Goal: Information Seeking & Learning: Learn about a topic

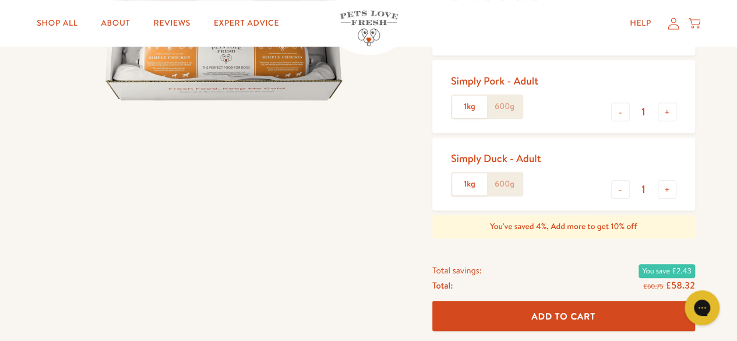
scroll to position [316, 0]
click at [58, 19] on link "Shop All" at bounding box center [56, 23] width 59 height 23
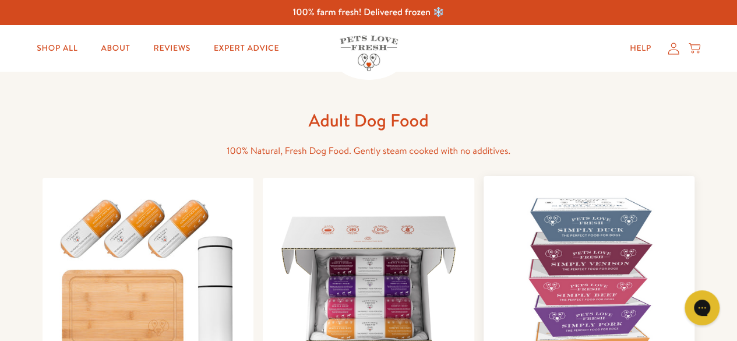
click at [605, 264] on img at bounding box center [589, 281] width 193 height 193
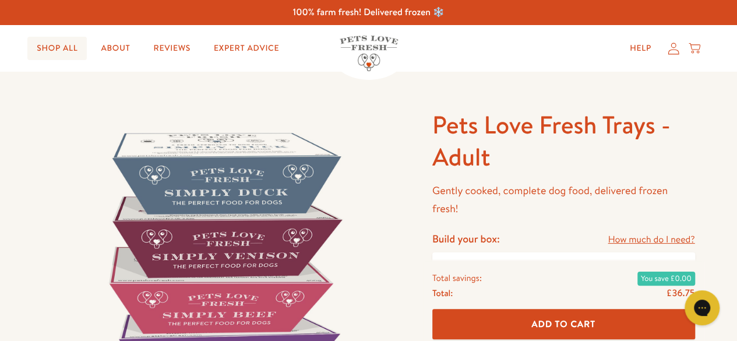
click at [56, 50] on link "Shop All" at bounding box center [56, 48] width 59 height 23
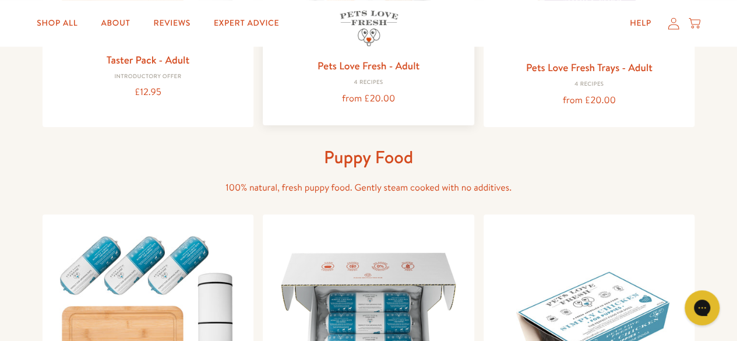
scroll to position [321, 0]
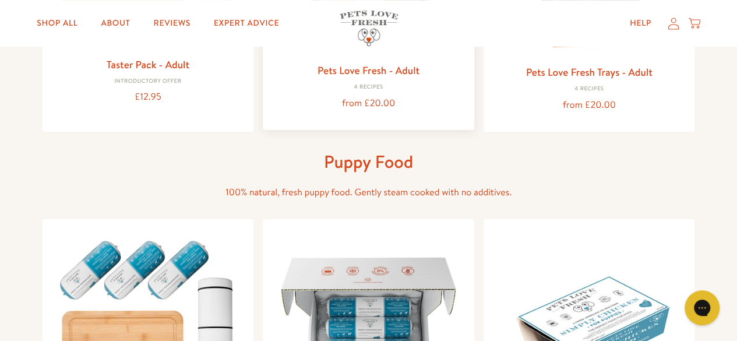
click at [409, 67] on link "Pets Love Fresh - Adult" at bounding box center [368, 70] width 102 height 15
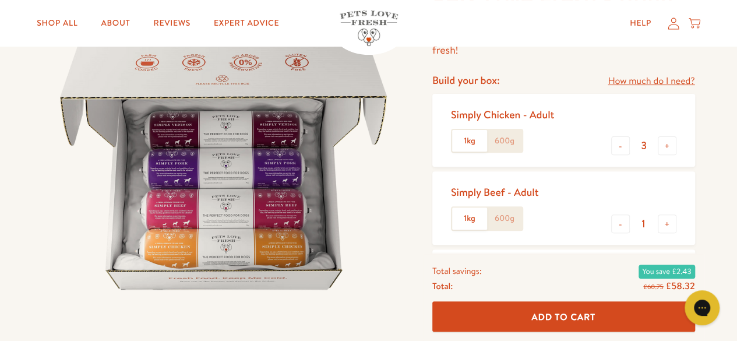
scroll to position [119, 0]
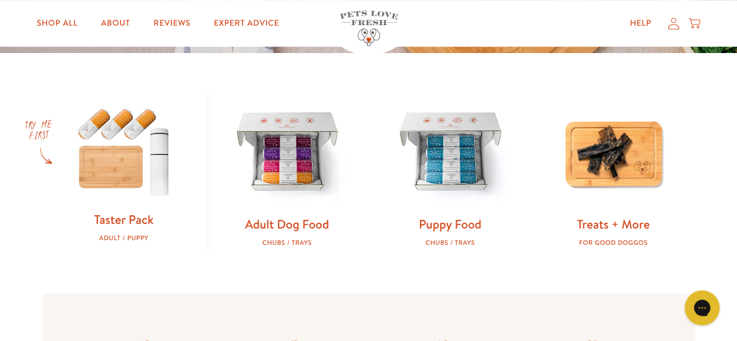
scroll to position [334, 0]
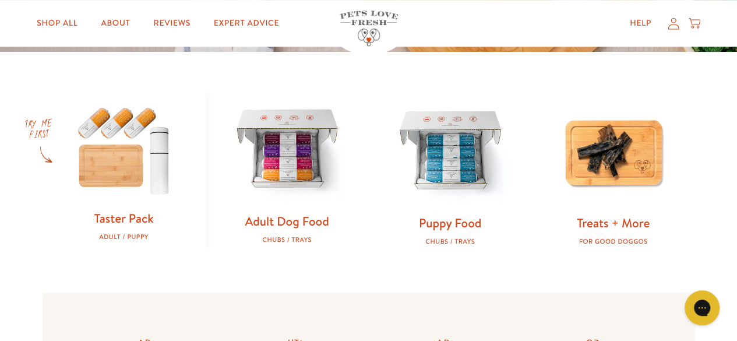
click at [296, 164] on img at bounding box center [287, 150] width 126 height 126
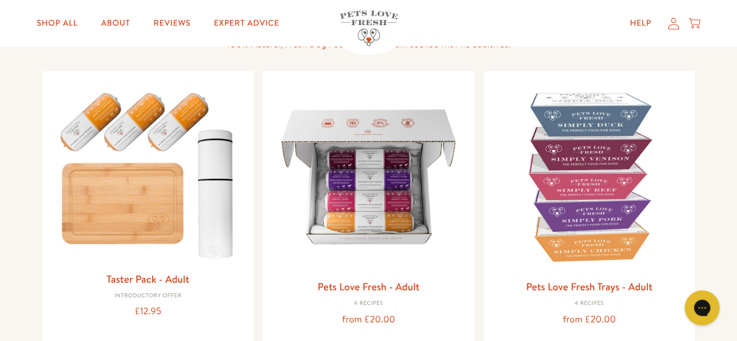
scroll to position [107, 0]
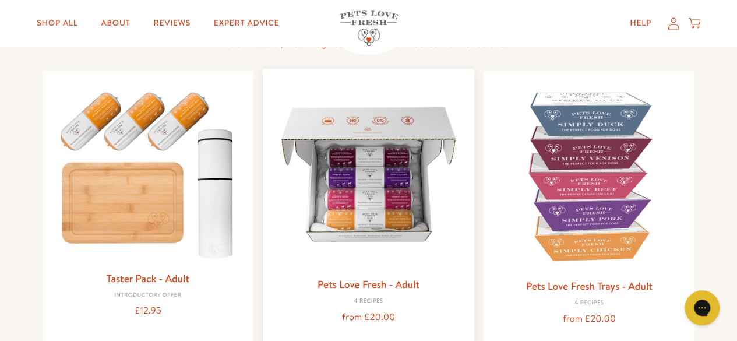
click at [383, 217] on img at bounding box center [368, 174] width 193 height 193
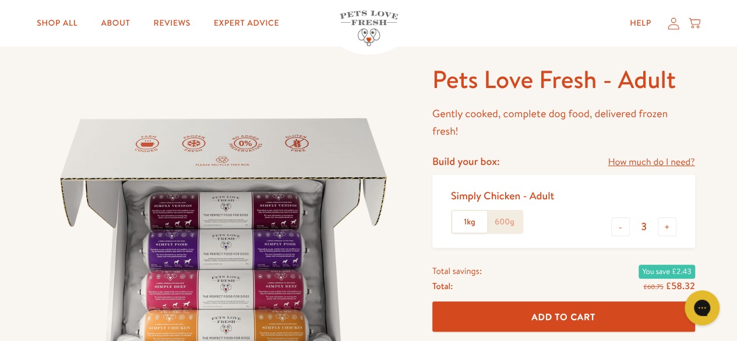
scroll to position [45, 0]
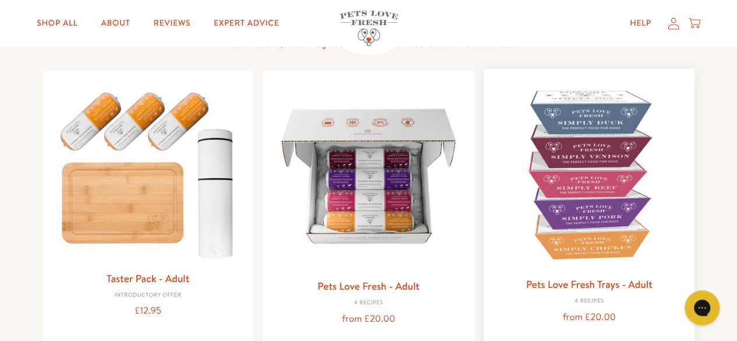
click at [592, 160] on img at bounding box center [589, 174] width 193 height 193
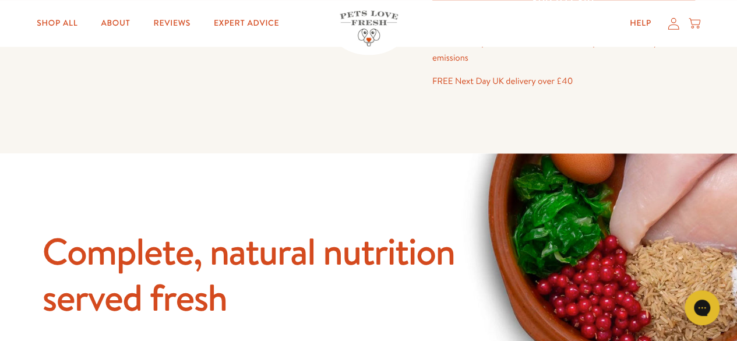
scroll to position [903, 0]
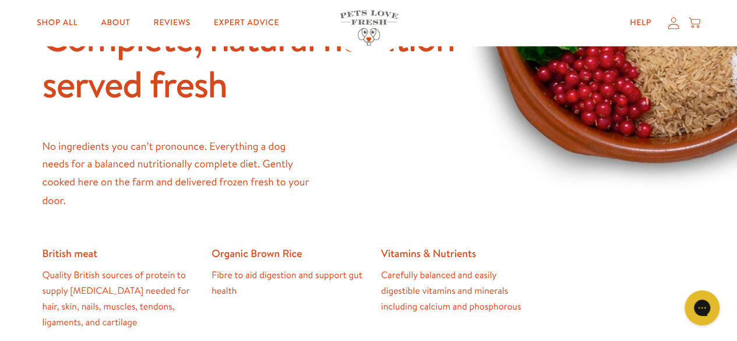
click at [361, 10] on img at bounding box center [369, 28] width 58 height 36
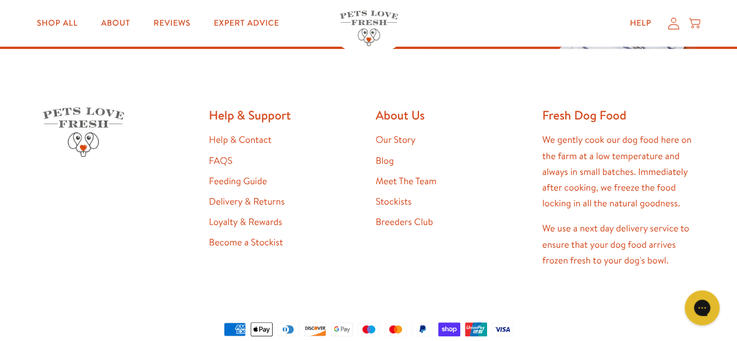
scroll to position [2189, 0]
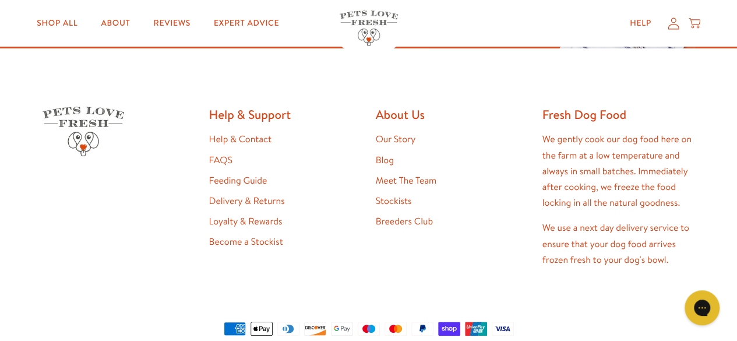
click at [226, 163] on link "FAQS" at bounding box center [220, 160] width 23 height 13
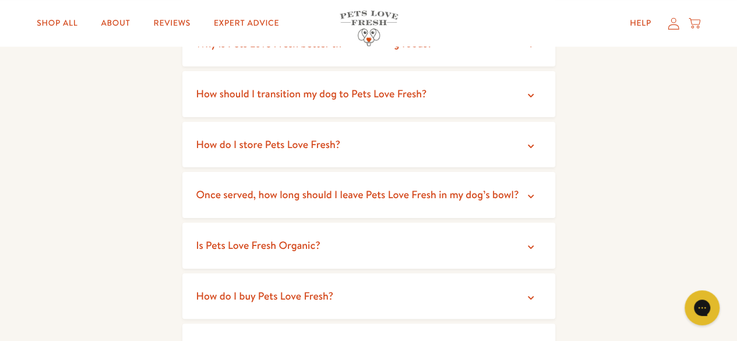
scroll to position [373, 0]
